Goal: Check status

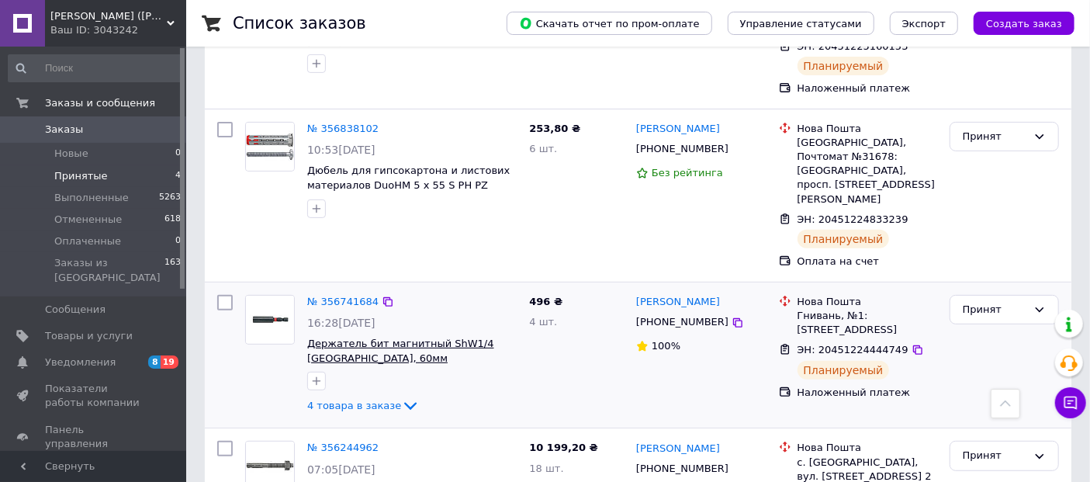
scroll to position [86, 0]
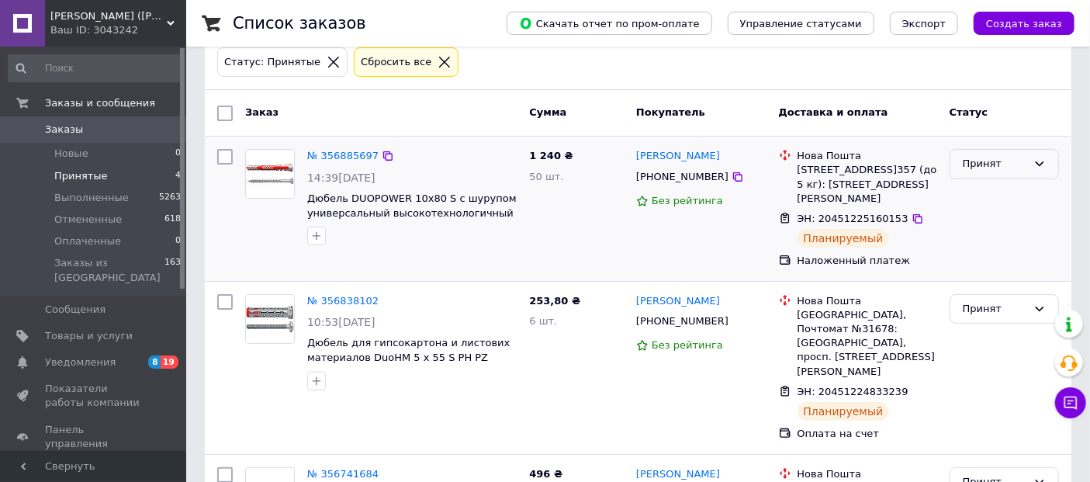
click at [1043, 159] on icon at bounding box center [1040, 164] width 12 height 12
click at [985, 189] on li "Выполнен" at bounding box center [1005, 196] width 108 height 29
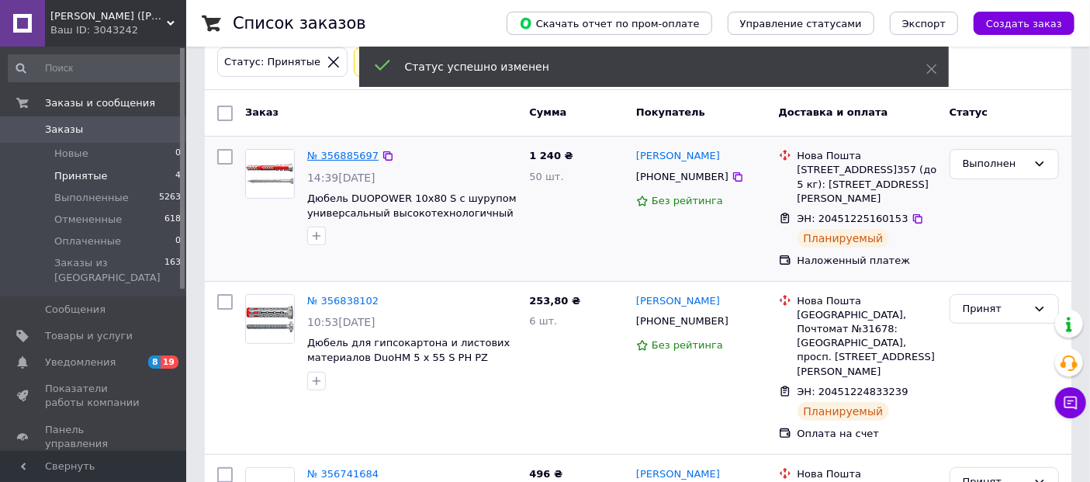
click at [348, 150] on link "№ 356885697" at bounding box center [342, 156] width 71 height 12
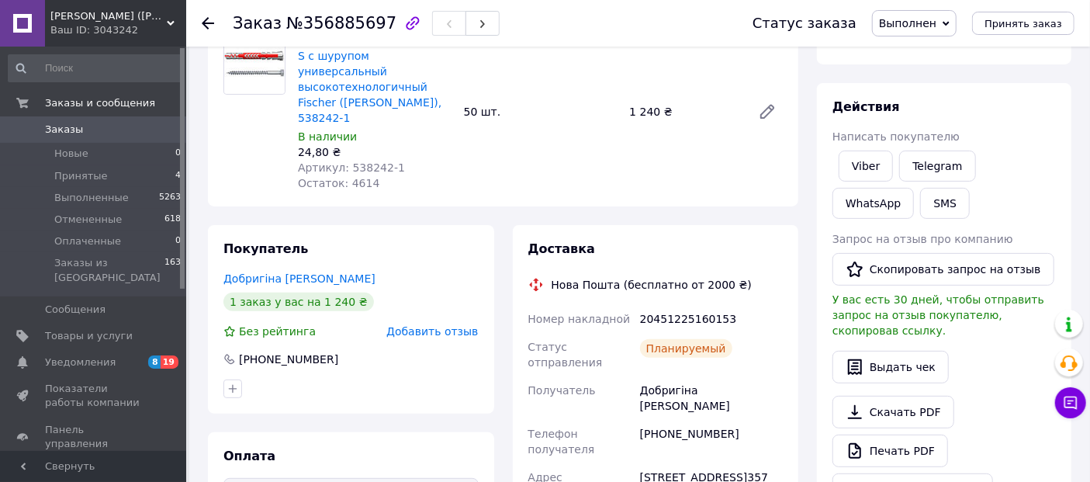
scroll to position [86, 0]
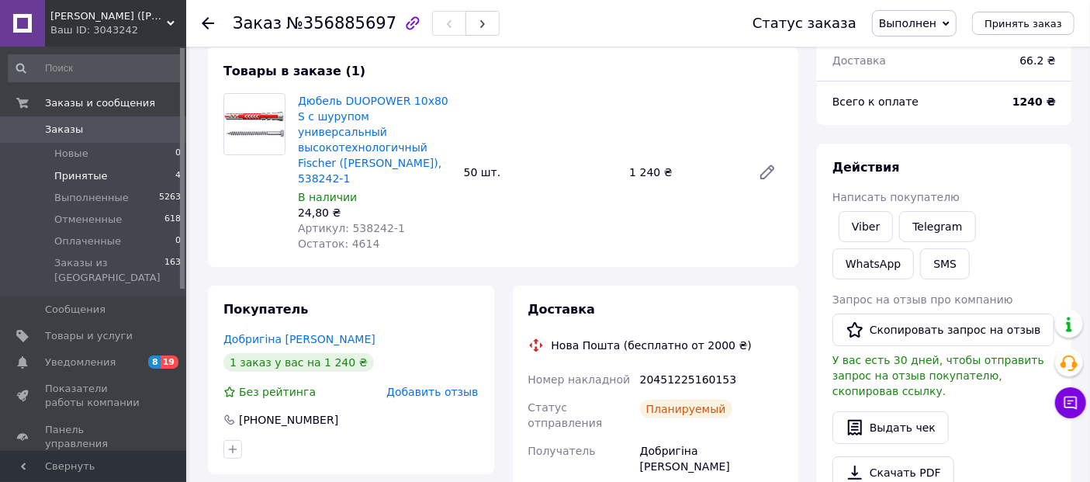
click at [103, 174] on li "Принятые 4" at bounding box center [95, 176] width 190 height 22
